Goal: Task Accomplishment & Management: Use online tool/utility

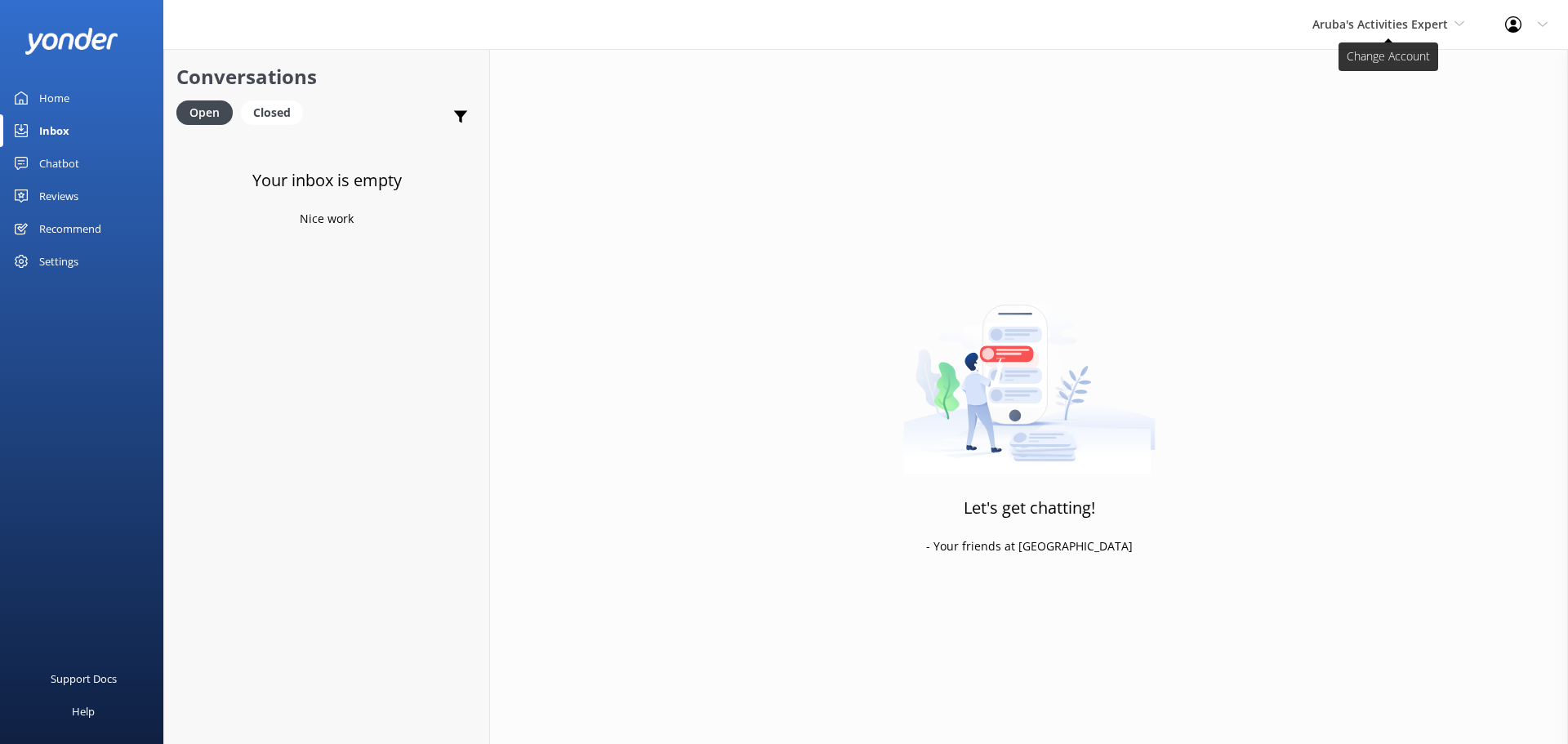
click at [1371, 17] on span "Aruba's Activities Expert" at bounding box center [1380, 24] width 136 height 15
click at [1365, 76] on link "De [GEOGRAPHIC_DATA]" at bounding box center [1372, 69] width 163 height 40
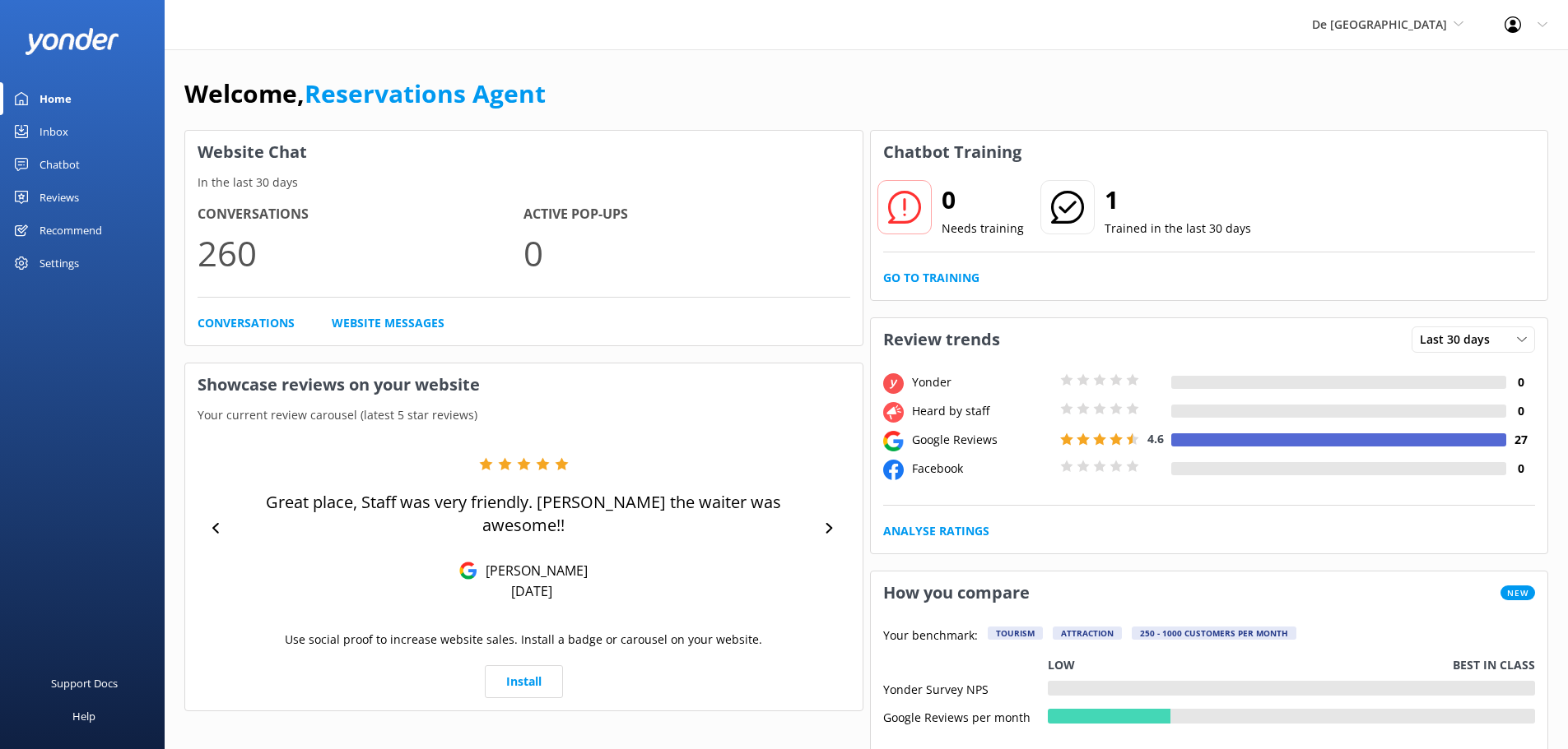
click at [67, 133] on div "Inbox" at bounding box center [54, 131] width 28 height 33
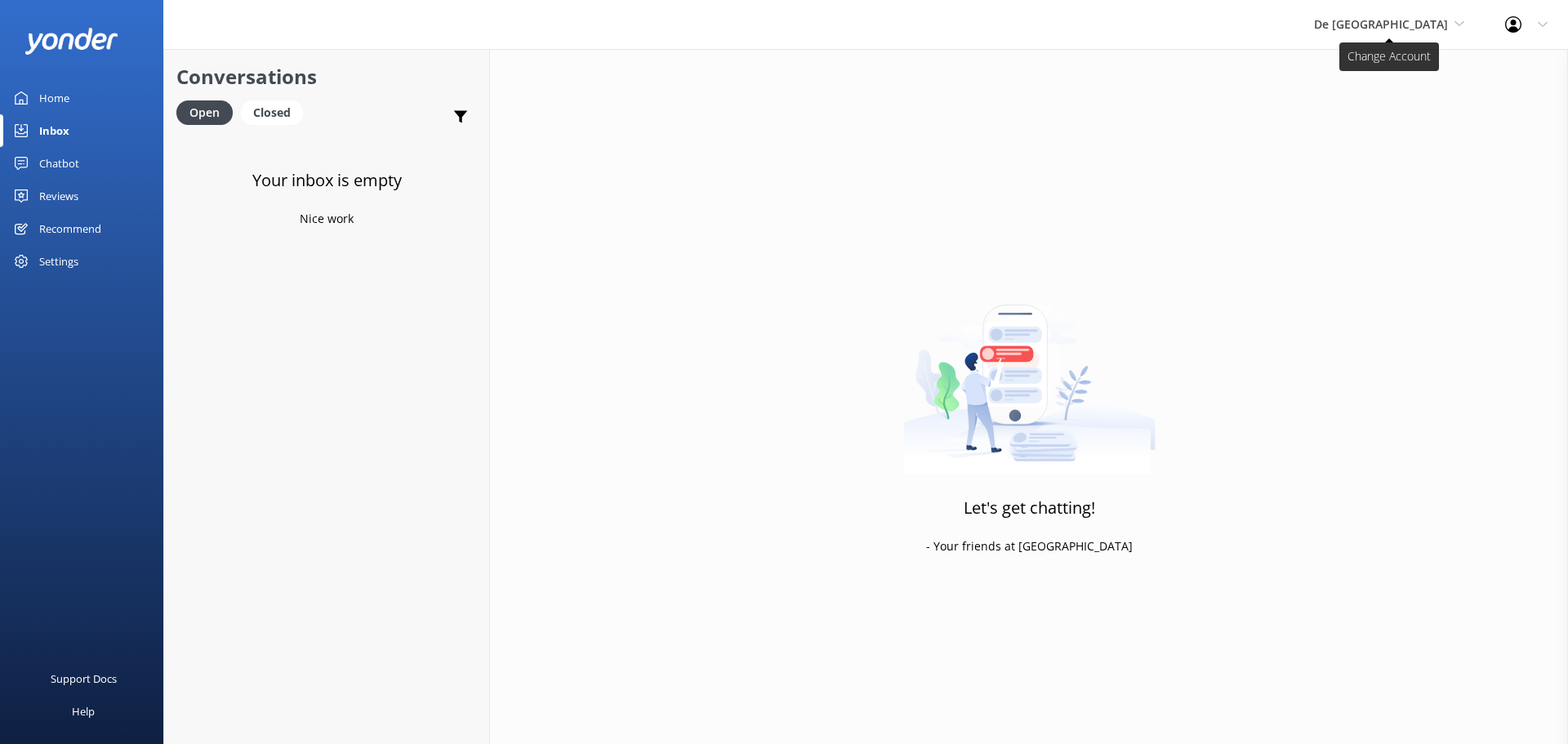
click at [1402, 27] on span "De [GEOGRAPHIC_DATA]" at bounding box center [1381, 24] width 134 height 15
click at [1401, 103] on link "Aruba's Activities Expert" at bounding box center [1374, 108] width 163 height 40
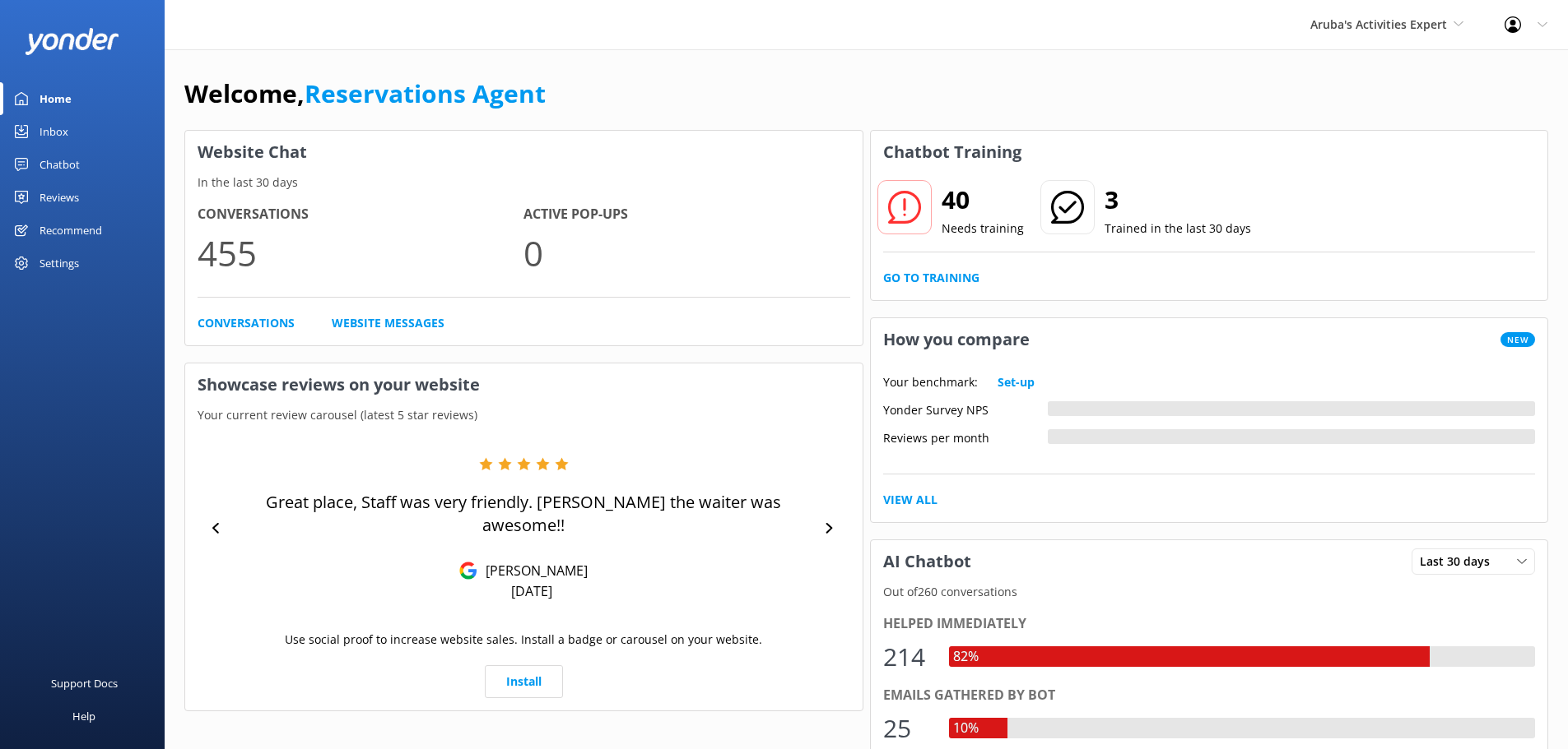
click at [77, 133] on link "Inbox" at bounding box center [82, 131] width 164 height 33
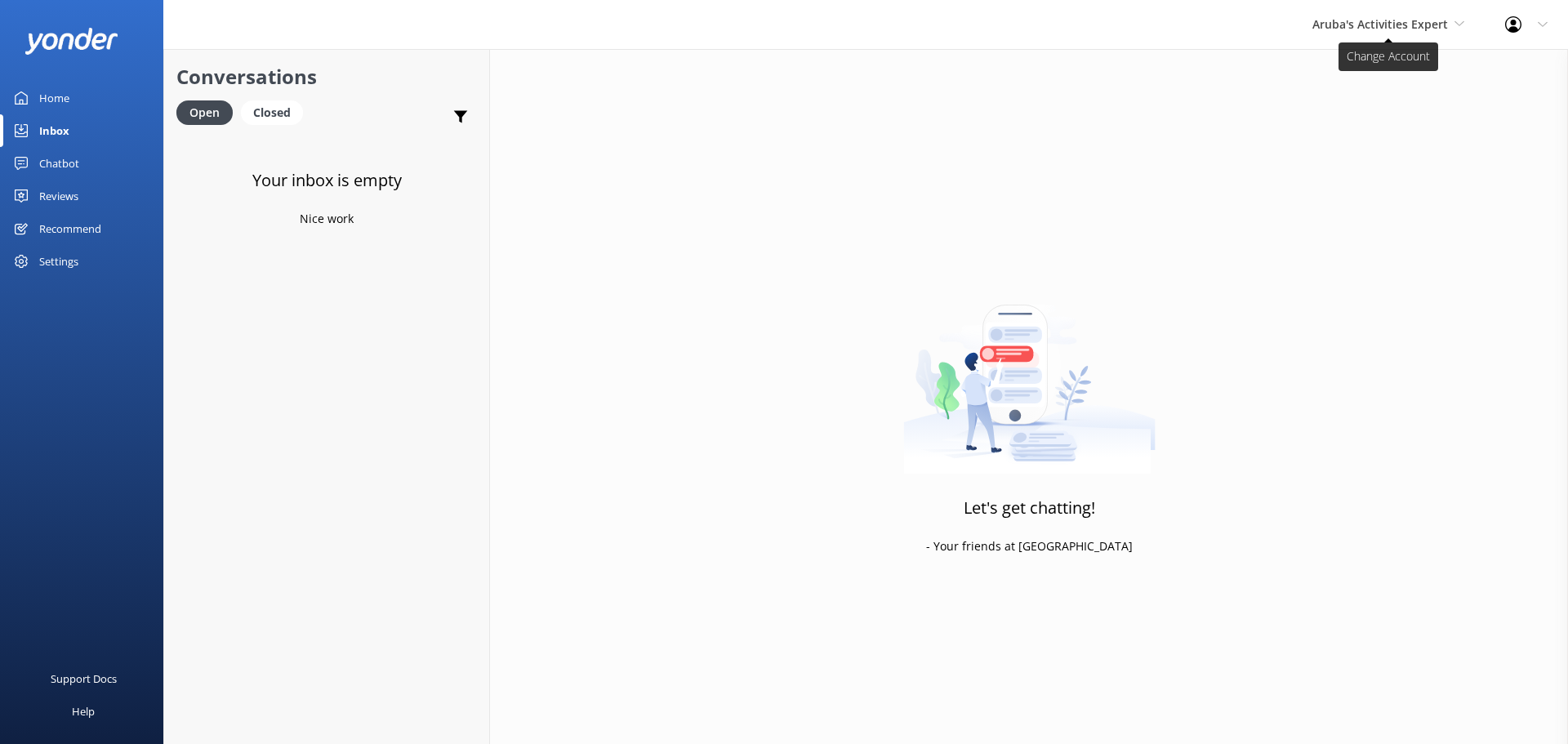
click at [1342, 27] on span "Aruba's Activities Expert" at bounding box center [1380, 24] width 136 height 15
click at [1388, 156] on link "The Captain" at bounding box center [1372, 147] width 163 height 40
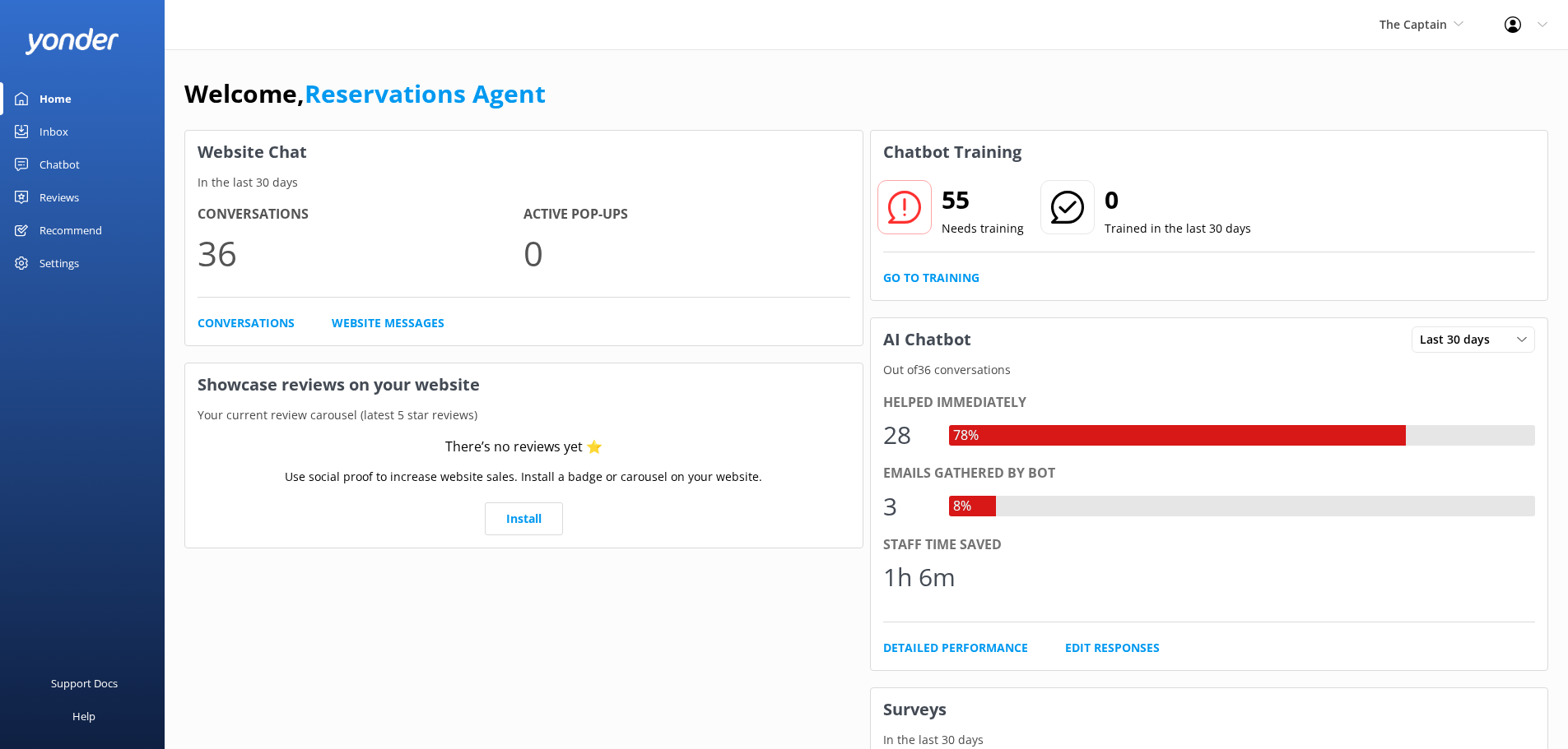
click at [43, 128] on div "Inbox" at bounding box center [54, 131] width 28 height 33
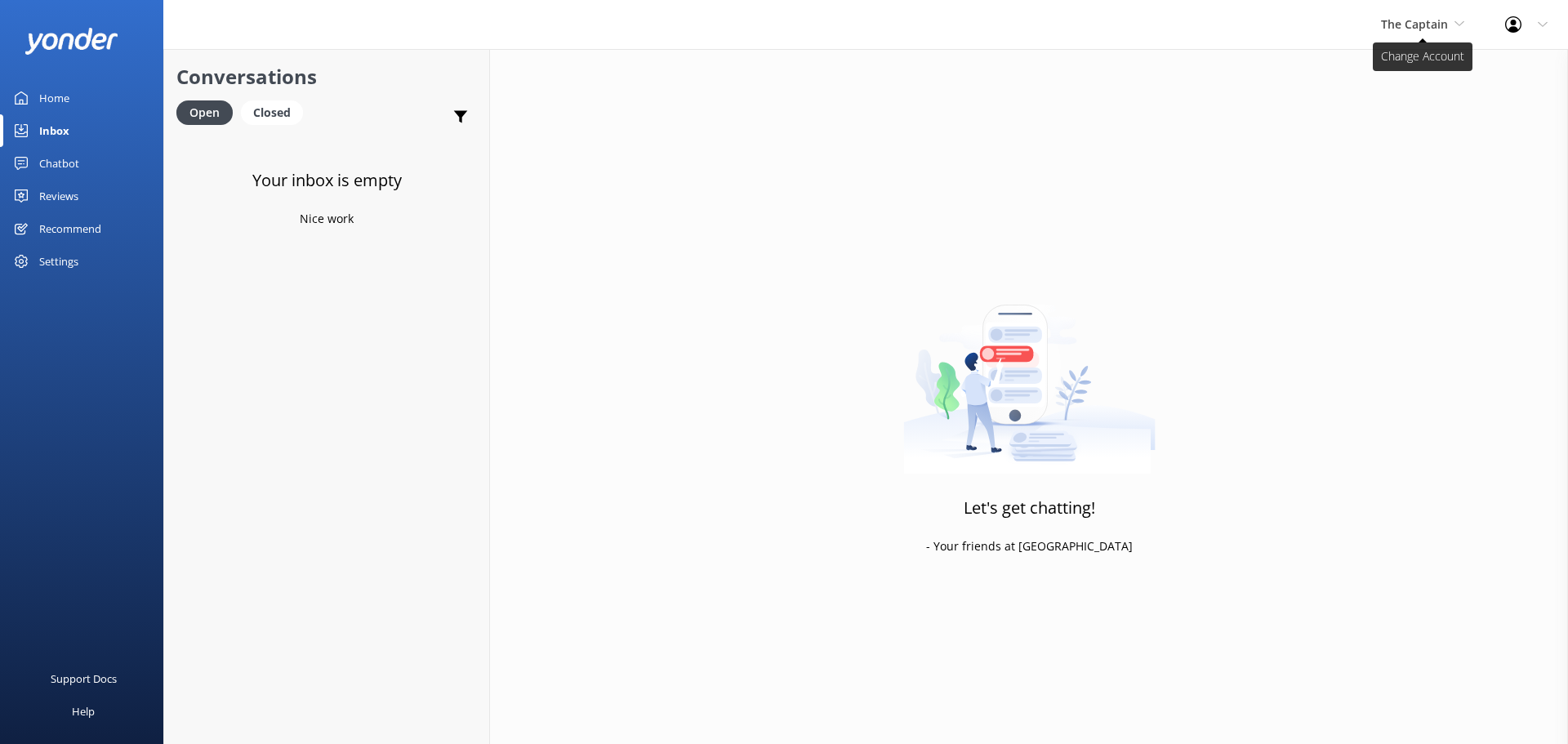
click at [1411, 21] on span "The Captain" at bounding box center [1414, 24] width 67 height 15
click at [1401, 71] on link "De [GEOGRAPHIC_DATA]" at bounding box center [1441, 69] width 163 height 40
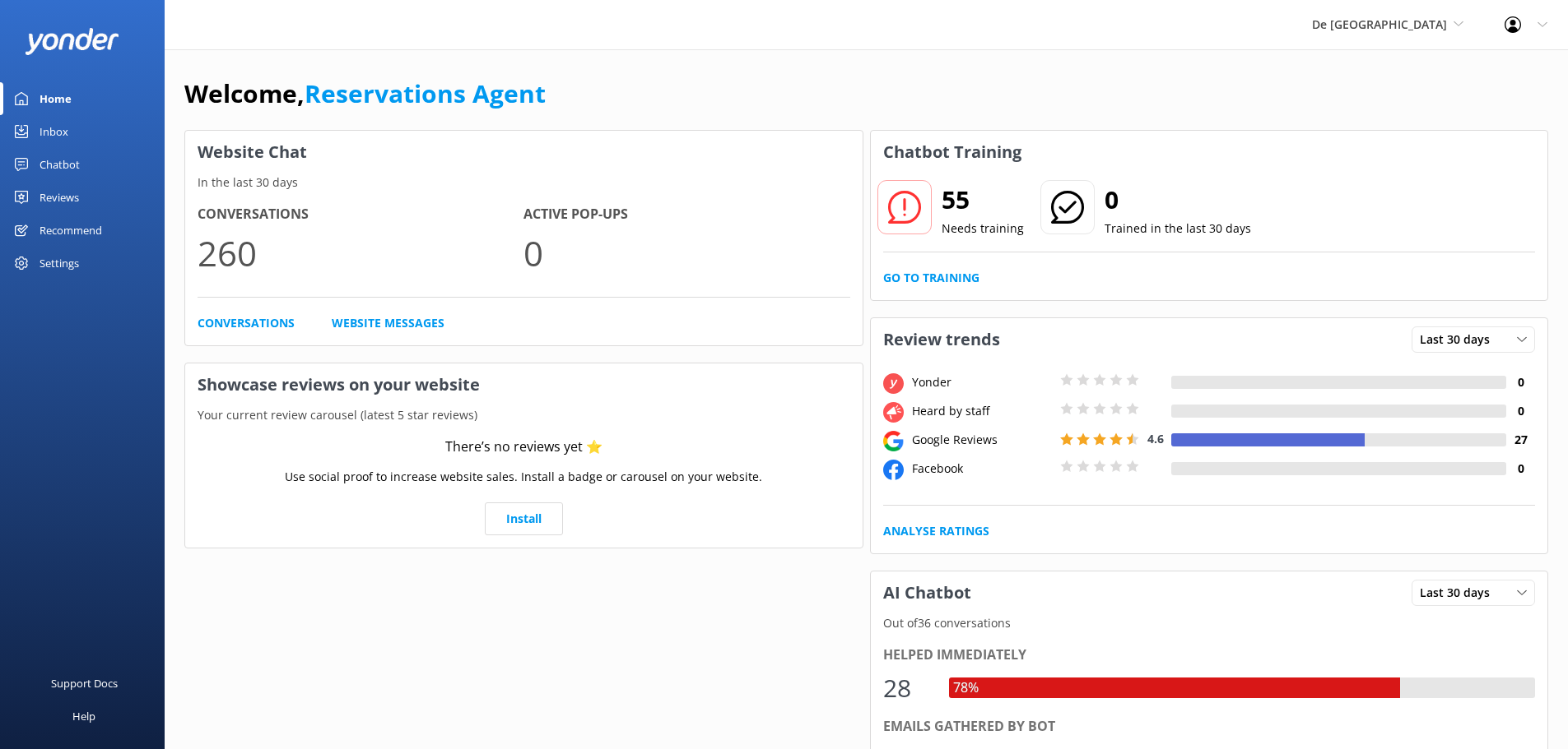
click at [65, 134] on div "Inbox" at bounding box center [54, 131] width 28 height 33
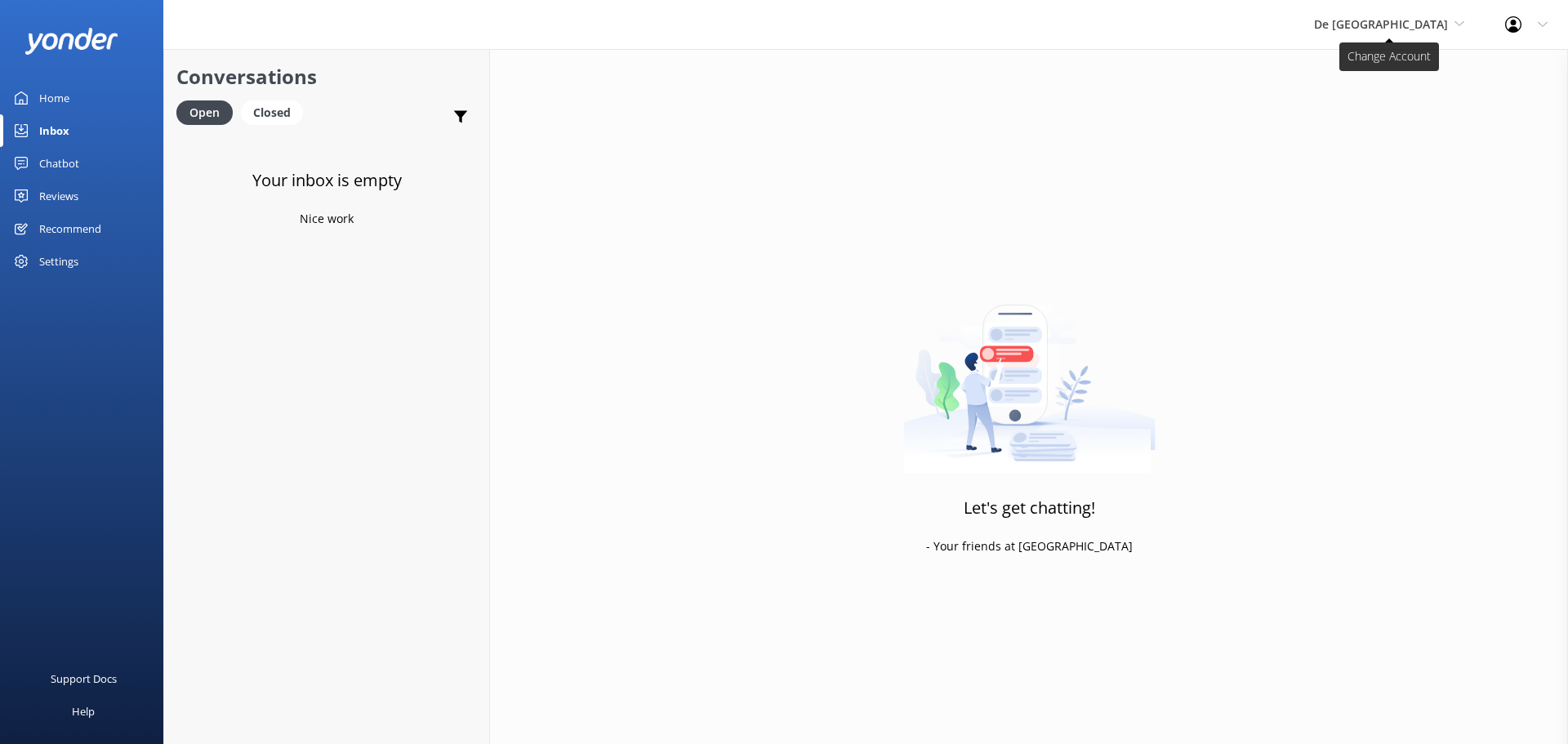
click at [1387, 25] on span "De [GEOGRAPHIC_DATA]" at bounding box center [1381, 24] width 134 height 15
click at [1399, 106] on link "Aruba's Activities Expert" at bounding box center [1374, 108] width 163 height 40
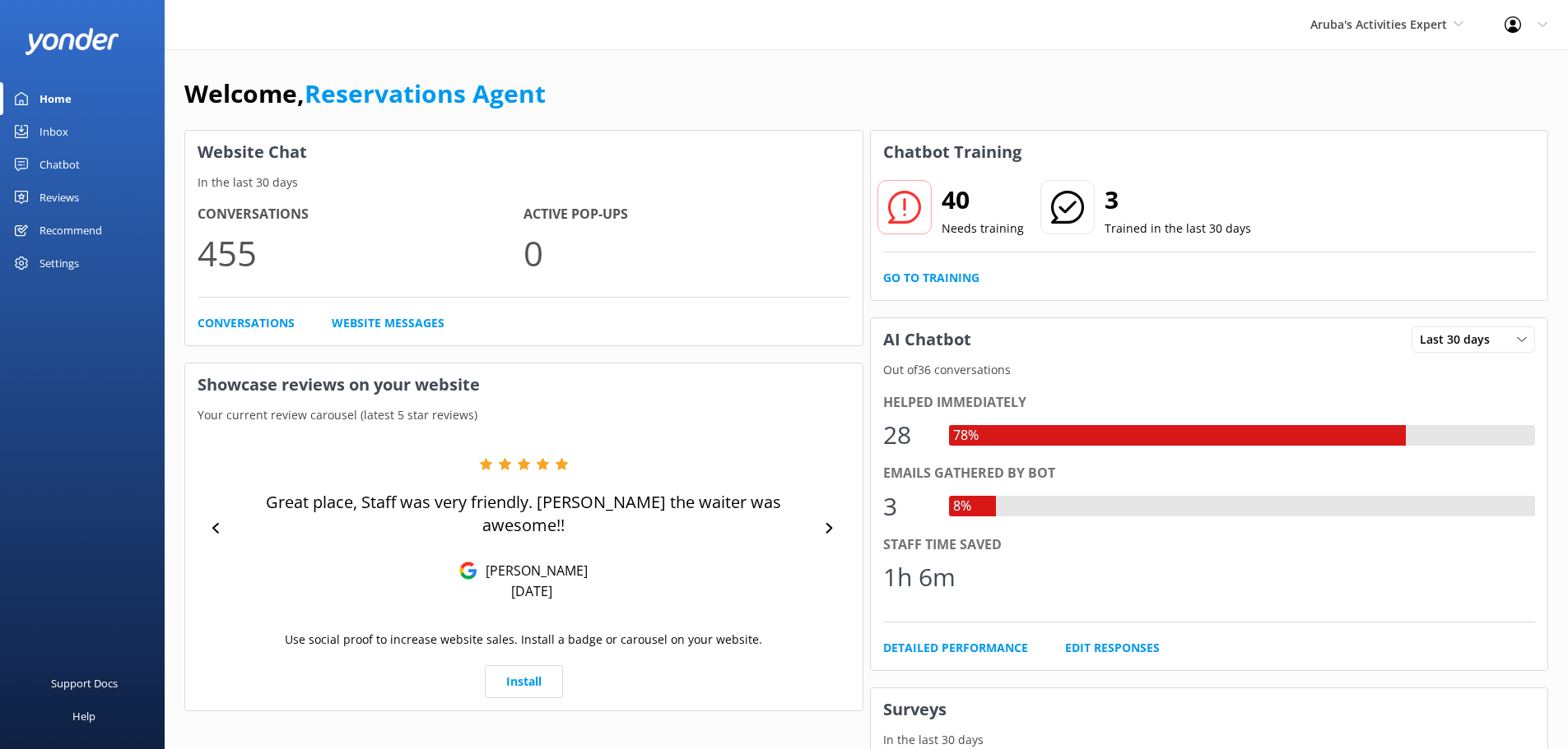
click at [70, 128] on link "Inbox" at bounding box center [82, 131] width 164 height 33
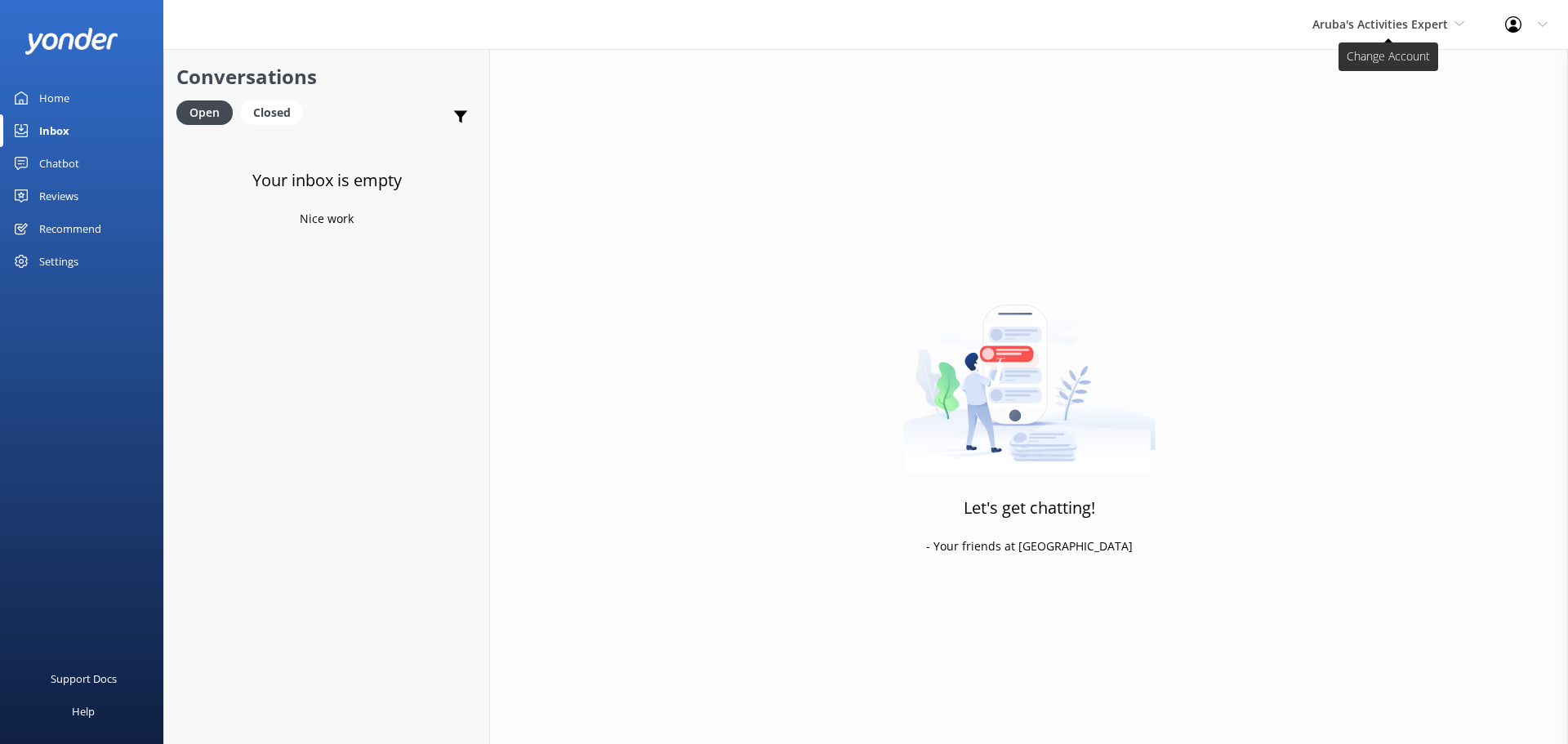
click at [1352, 34] on span "Aruba's Activities Expert" at bounding box center [1387, 24] width 152 height 18
click at [1344, 152] on link "The Captain" at bounding box center [1372, 147] width 163 height 40
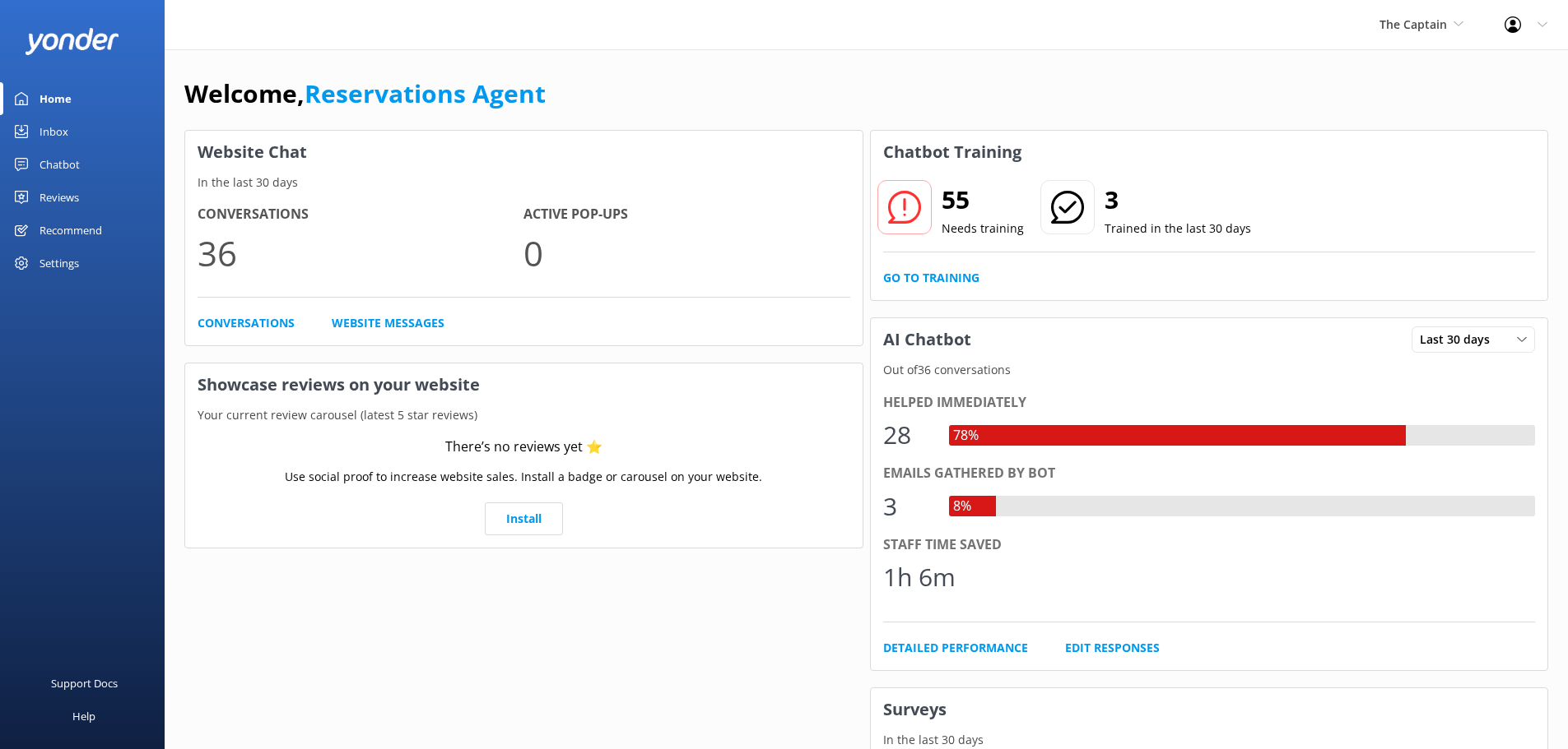
click at [72, 134] on link "Inbox" at bounding box center [82, 131] width 164 height 33
